Goal: Navigation & Orientation: Find specific page/section

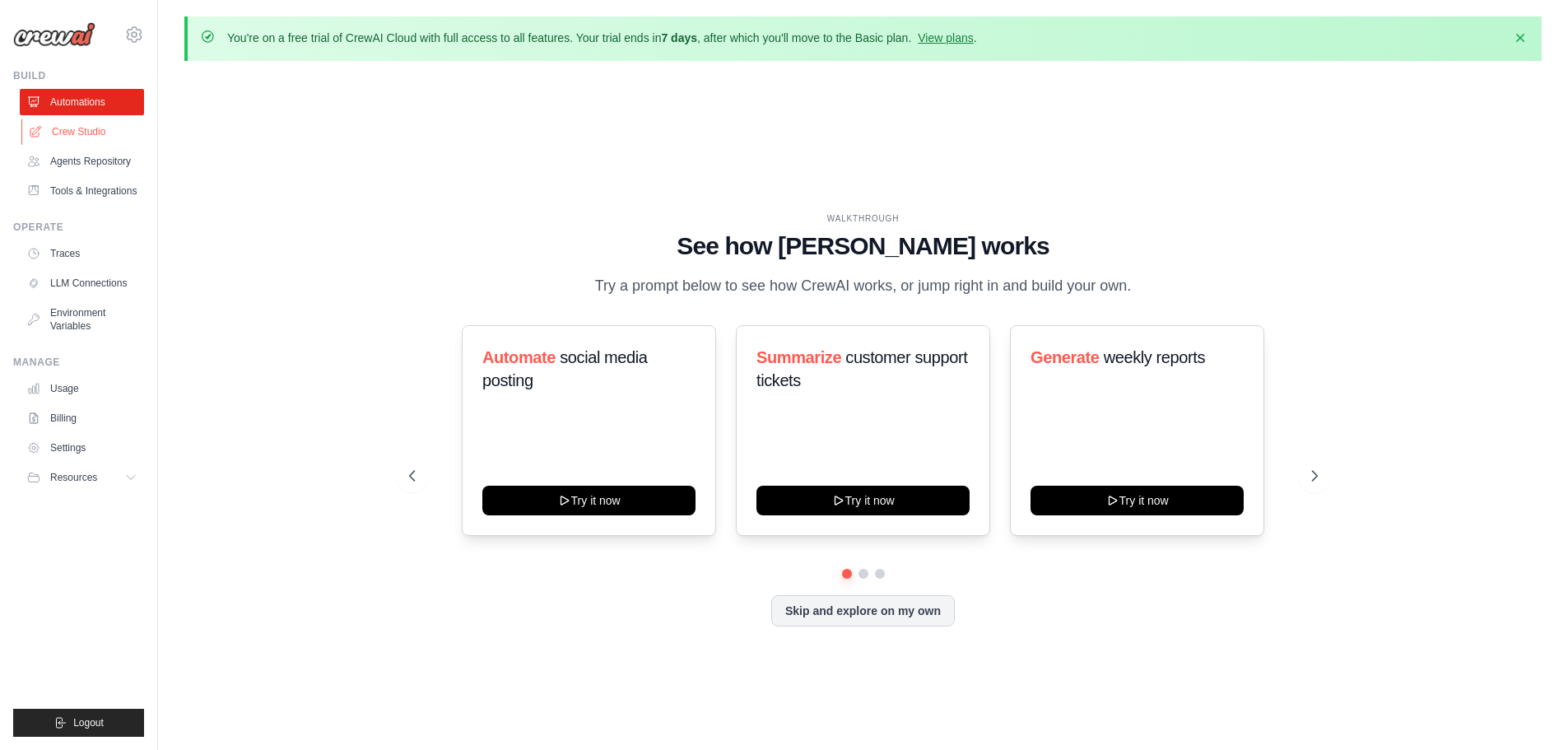
click at [112, 131] on link "Crew Studio" at bounding box center [83, 132] width 124 height 26
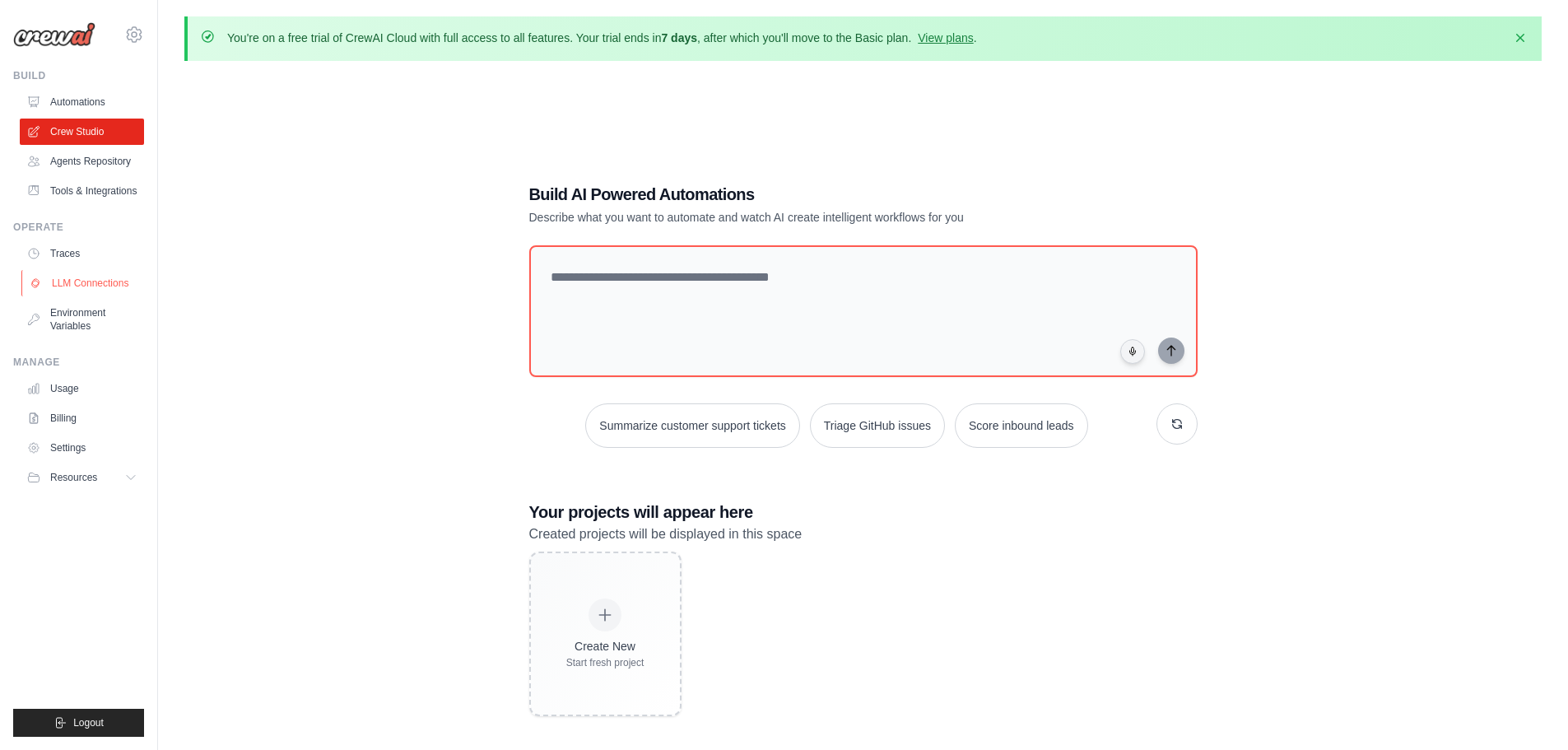
click at [105, 273] on link "LLM Connections" at bounding box center [83, 283] width 124 height 26
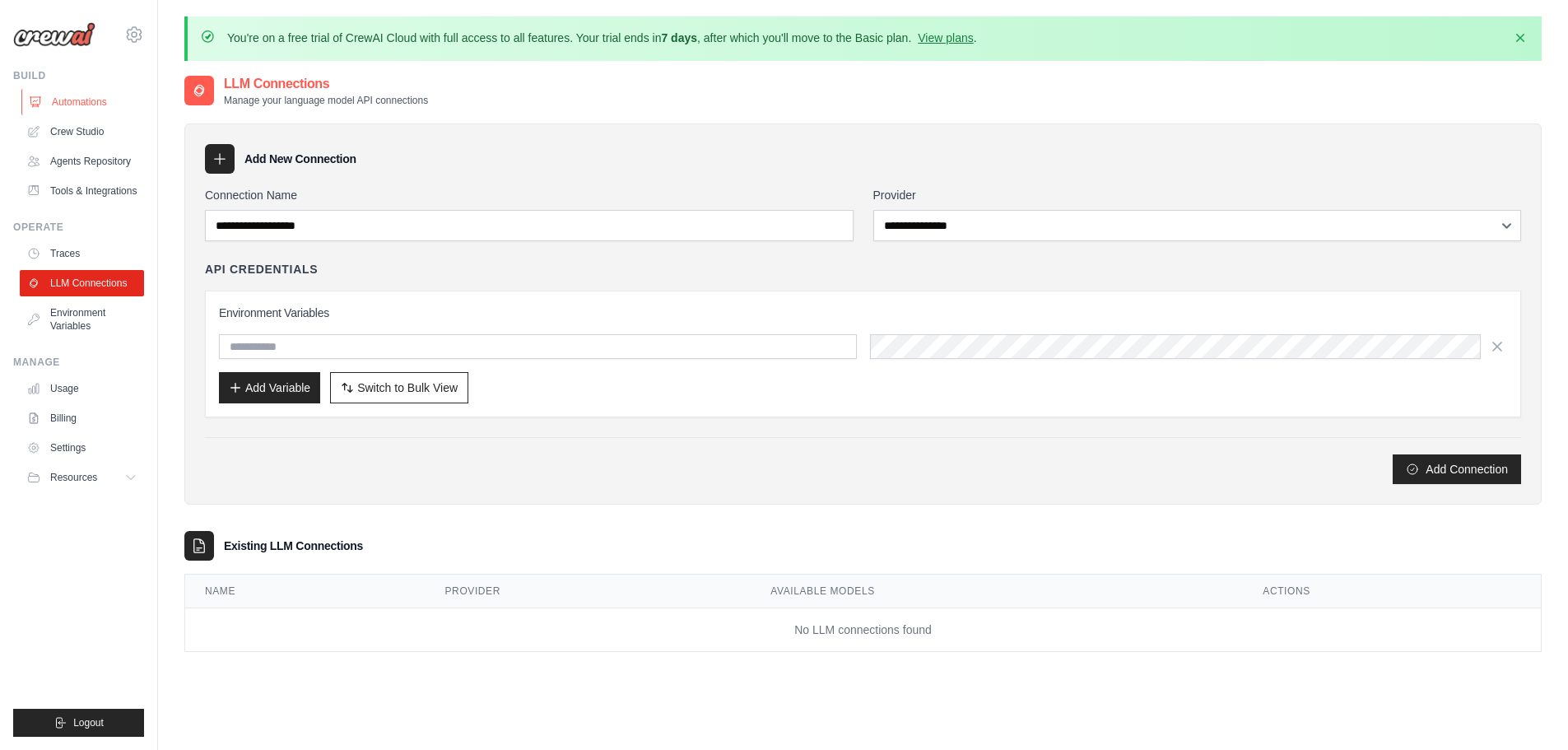
click at [52, 95] on link "Automations" at bounding box center [83, 102] width 124 height 26
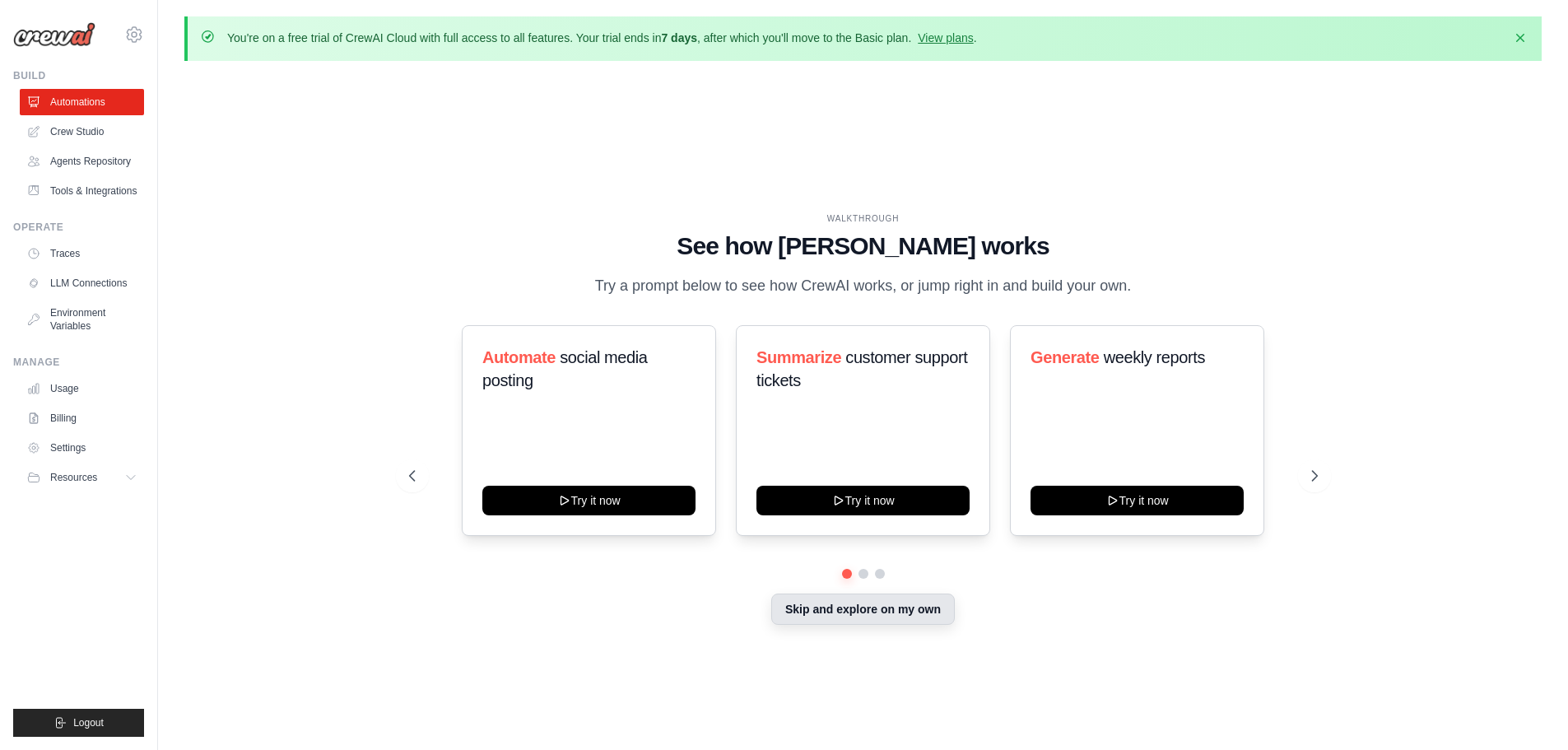
click at [908, 616] on button "Skip and explore on my own" at bounding box center [863, 609] width 184 height 32
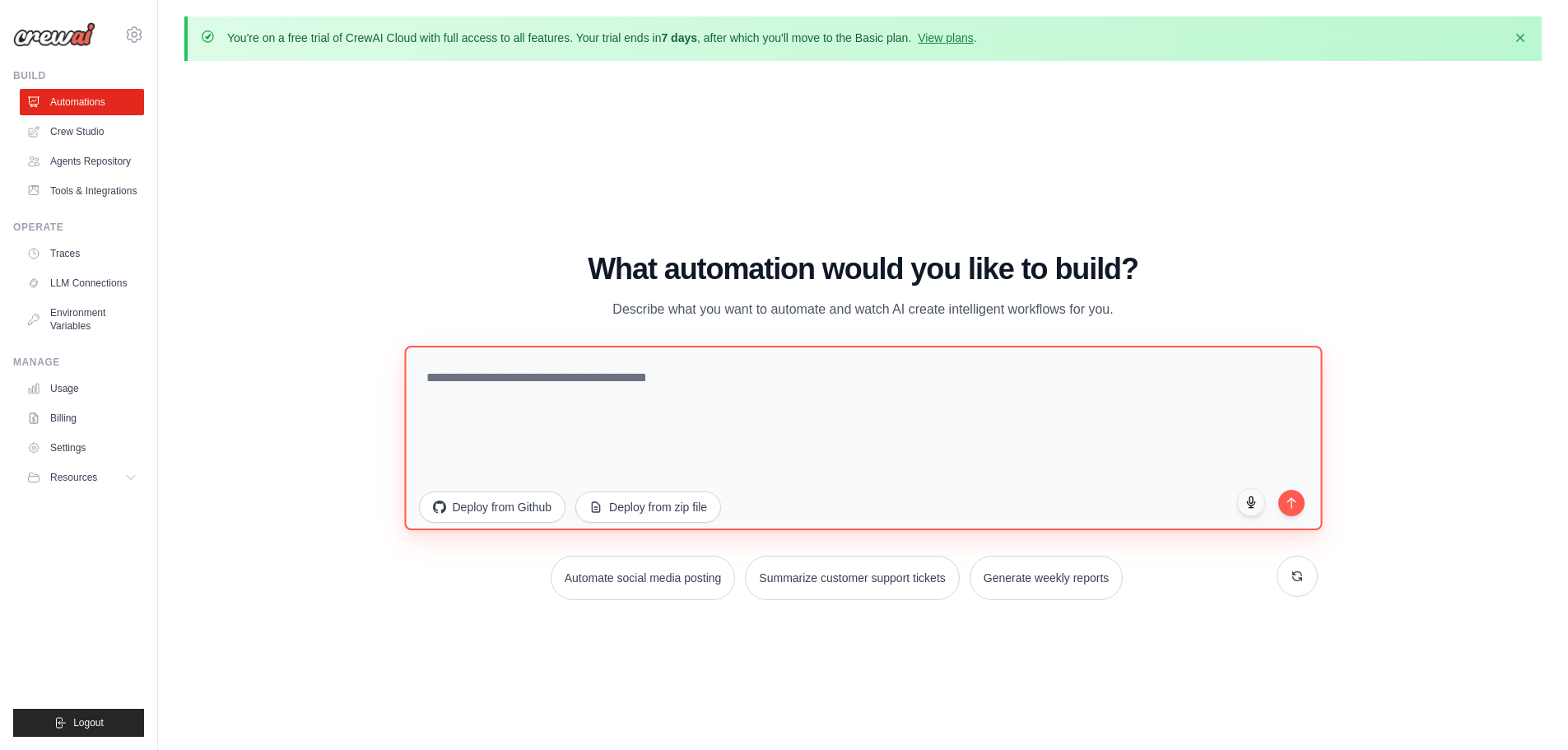
click at [648, 403] on textarea at bounding box center [863, 437] width 918 height 184
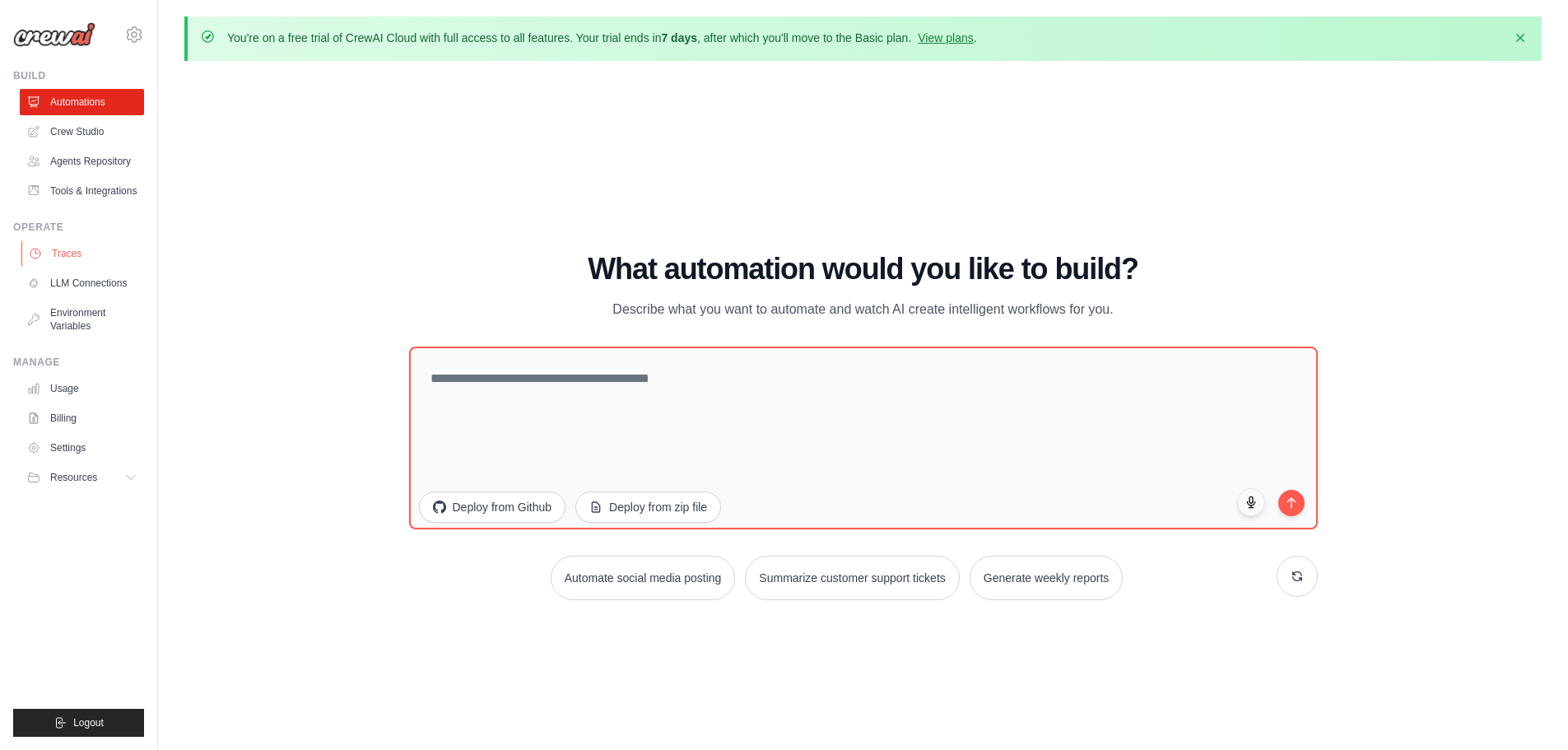
click at [70, 258] on link "Traces" at bounding box center [83, 253] width 124 height 26
